Goal: Transaction & Acquisition: Subscribe to service/newsletter

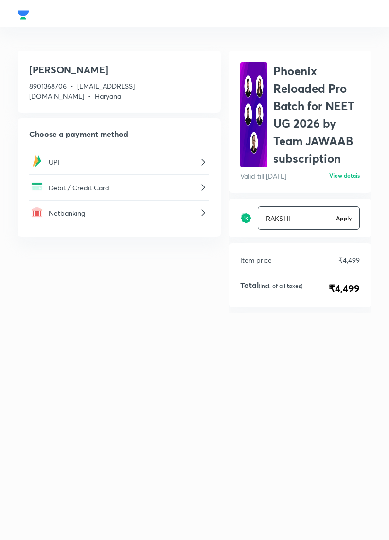
click at [316, 216] on input "RAKSHI" at bounding box center [295, 218] width 74 height 22
type input "[PERSON_NAME]"
click at [345, 221] on h6 "Apply" at bounding box center [344, 218] width 16 height 9
